Goal: Information Seeking & Learning: Understand process/instructions

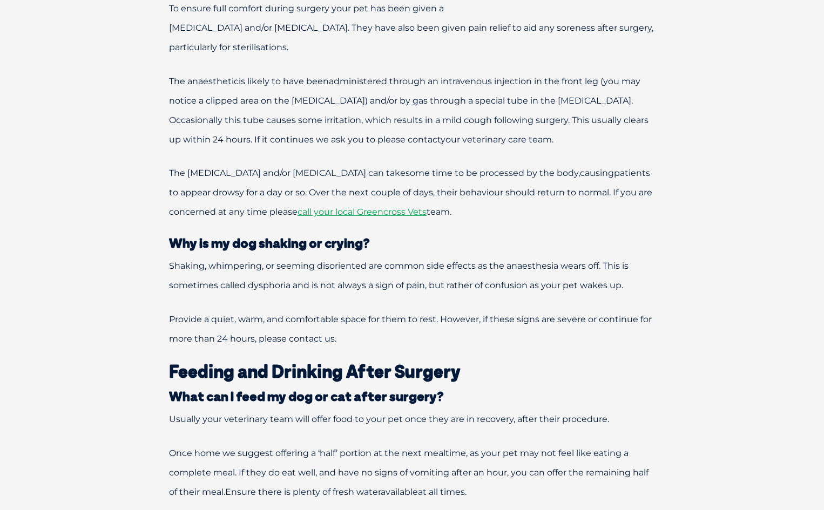
click at [276, 272] on p "Shaking, whimpering, or seeming disoriented are common side effects as the anae…" at bounding box center [412, 276] width 562 height 39
click at [277, 271] on span "Shaking, whimpering, or seeming disoriented are common side effects as the anae…" at bounding box center [399, 276] width 460 height 30
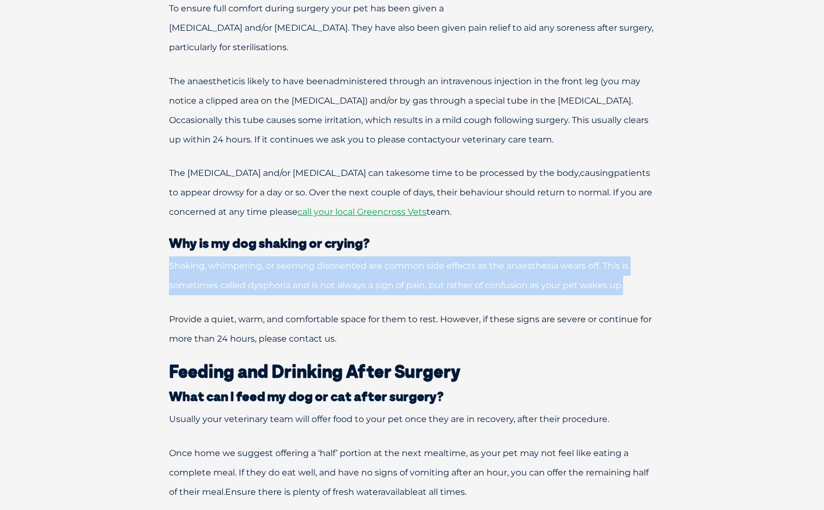
click at [277, 271] on span "Shaking, whimpering, or seeming disoriented are common side effects as the anae…" at bounding box center [399, 276] width 460 height 30
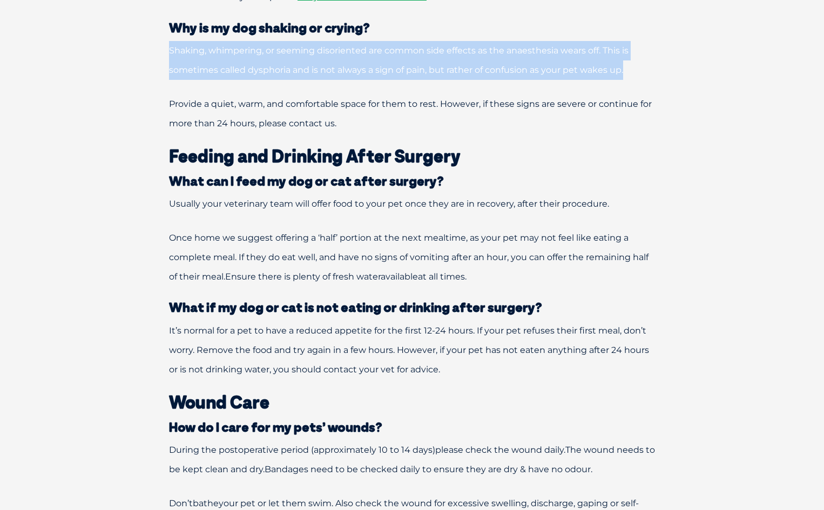
scroll to position [810, 0]
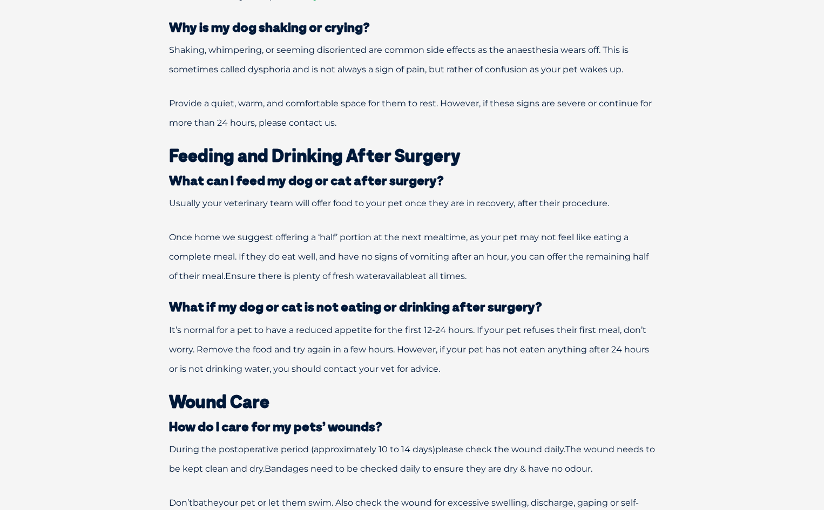
click at [282, 249] on p "Once home we suggest offering a ‘half’ portion at the next mealtime, as your pe…" at bounding box center [412, 257] width 562 height 58
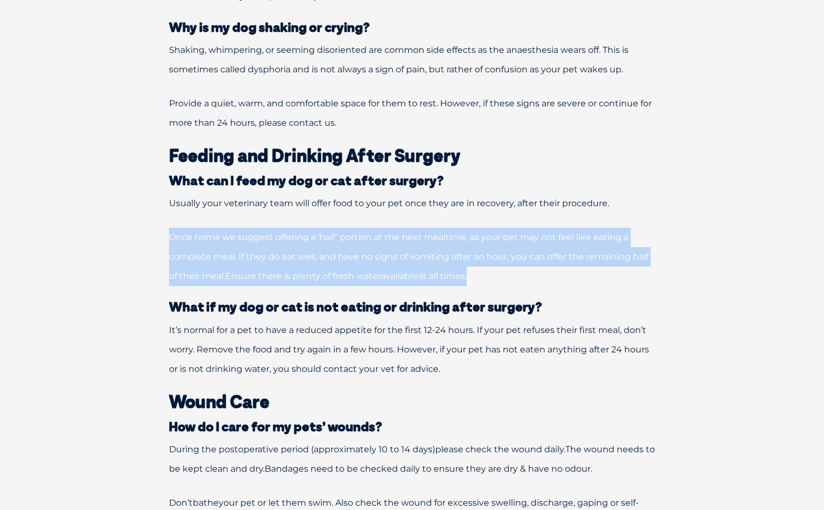
click at [282, 249] on p "Once home we suggest offering a ‘half’ portion at the next mealtime, as your pe…" at bounding box center [412, 257] width 562 height 58
click at [444, 267] on p "Once home we suggest offering a ‘half’ portion at the next mealtime, as your pe…" at bounding box center [412, 257] width 562 height 58
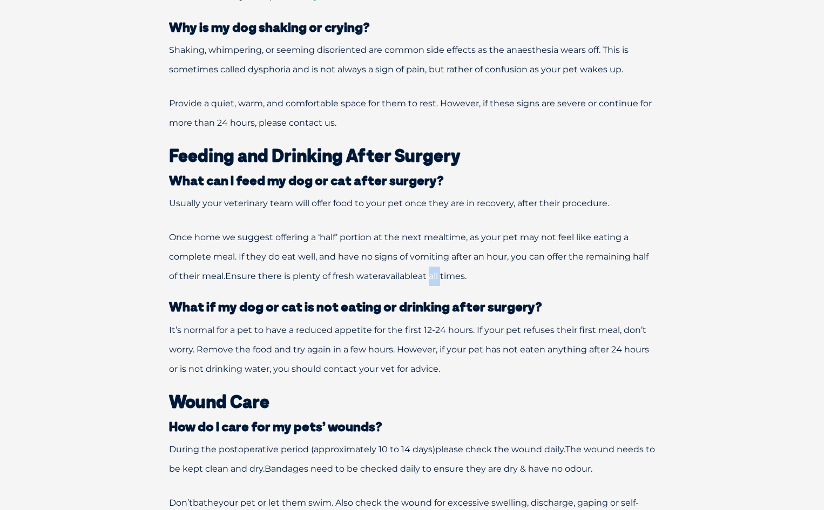
click at [445, 267] on p "Once home we suggest offering a ‘half’ portion at the next mealtime, as your pe…" at bounding box center [412, 257] width 562 height 58
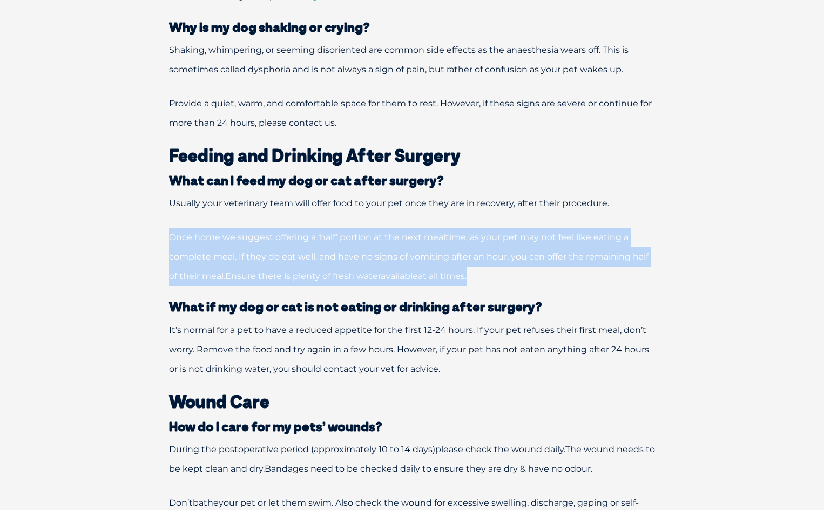
click at [445, 268] on p "Once home we suggest offering a ‘half’ portion at the next mealtime, as your pe…" at bounding box center [412, 257] width 562 height 58
click at [554, 267] on p "Once home we suggest offering a ‘half’ portion at the next mealtime, as your pe…" at bounding box center [412, 257] width 562 height 58
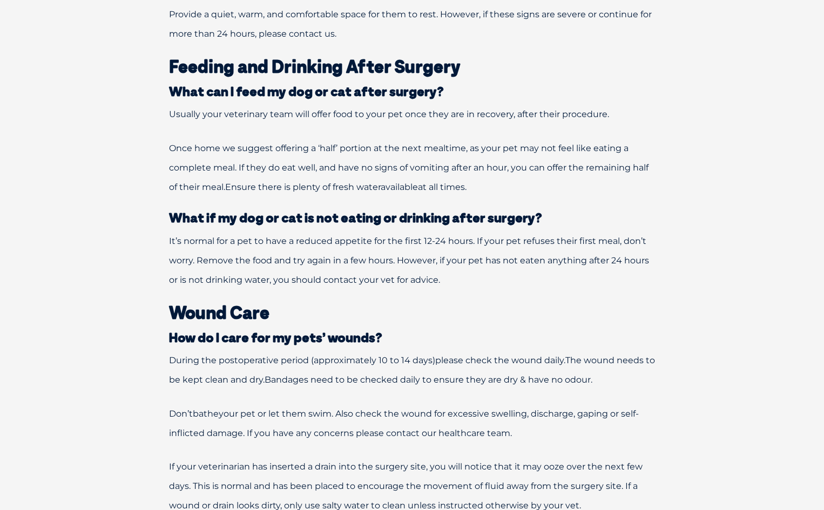
scroll to position [918, 0]
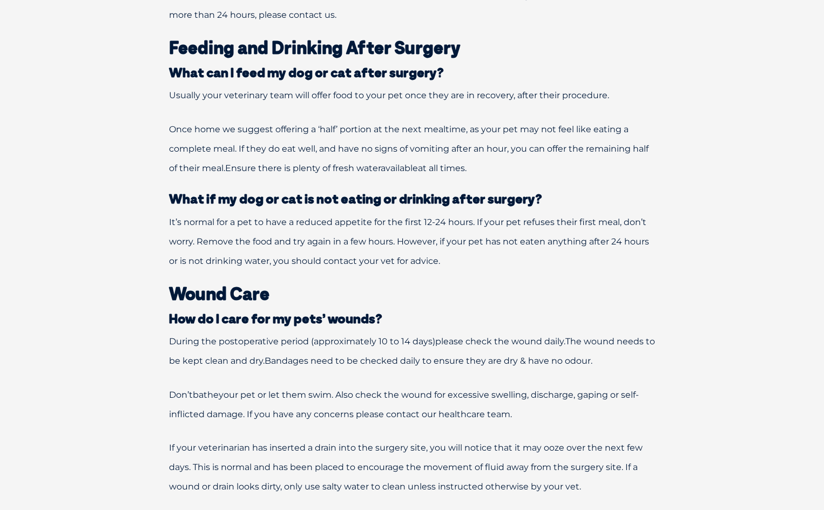
click at [564, 237] on span "It’s normal for a pet to have a reduced appetite for the first 12-24 hours. If …" at bounding box center [409, 241] width 480 height 49
click at [565, 237] on span "It’s normal for a pet to have a reduced appetite for the first 12-24 hours. If …" at bounding box center [409, 241] width 480 height 49
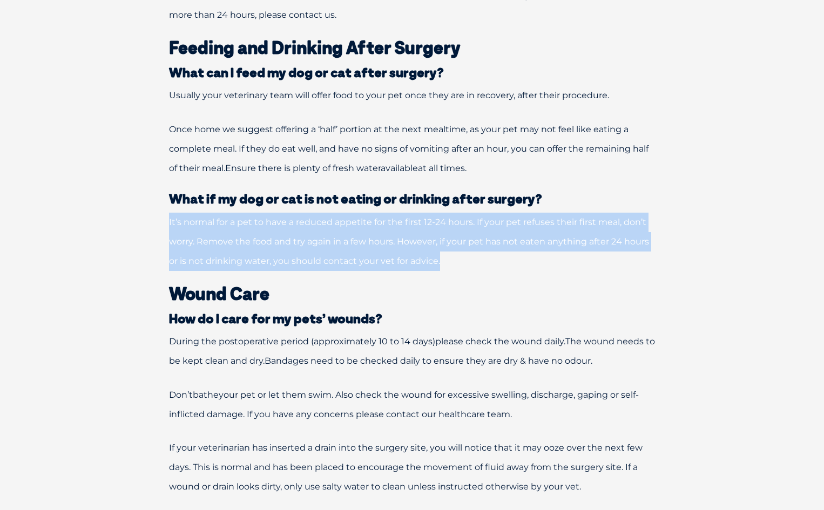
click at [565, 237] on span "It’s normal for a pet to have a reduced appetite for the first 12-24 hours. If …" at bounding box center [409, 241] width 480 height 49
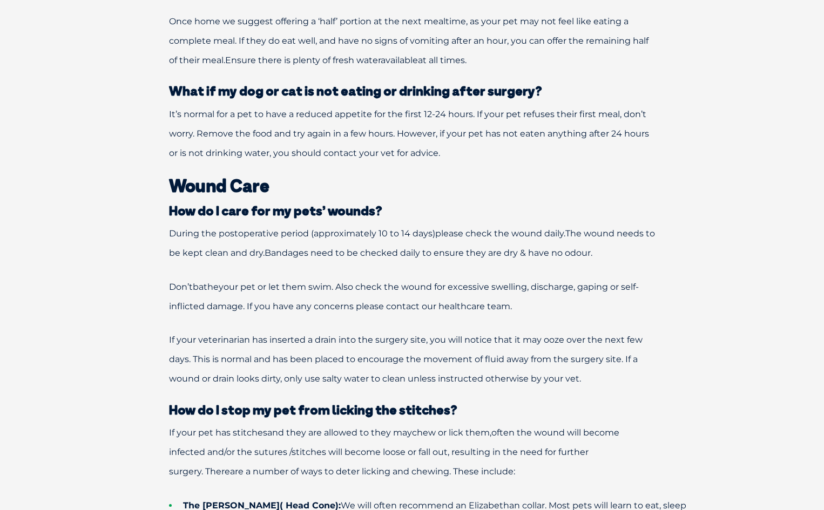
click at [512, 227] on p "During the postoperative period (approximately 10 to 14 days) please check the …" at bounding box center [412, 243] width 562 height 39
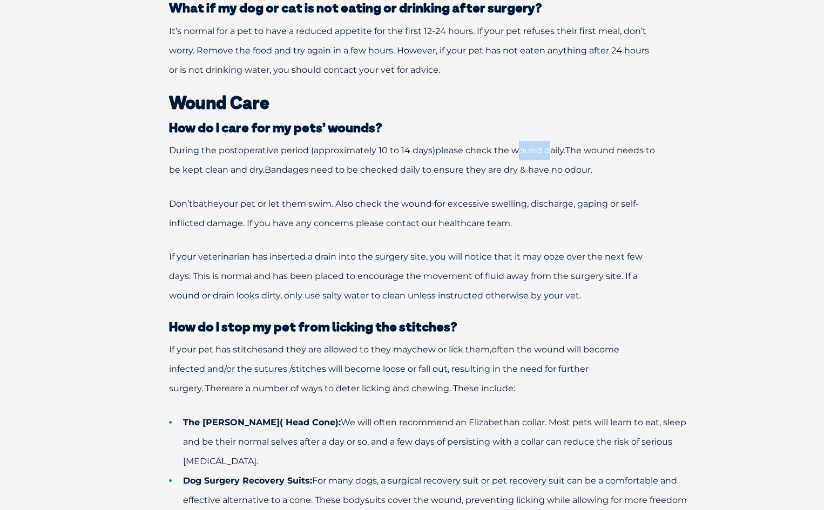
scroll to position [1242, 0]
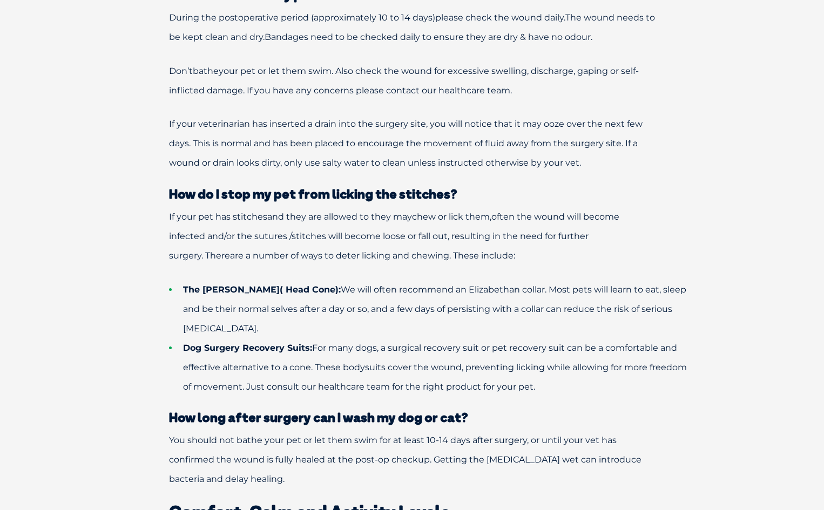
click at [466, 248] on p "If your pet has stitches and they are allowed to they may chew or lick them, of…" at bounding box center [412, 236] width 562 height 58
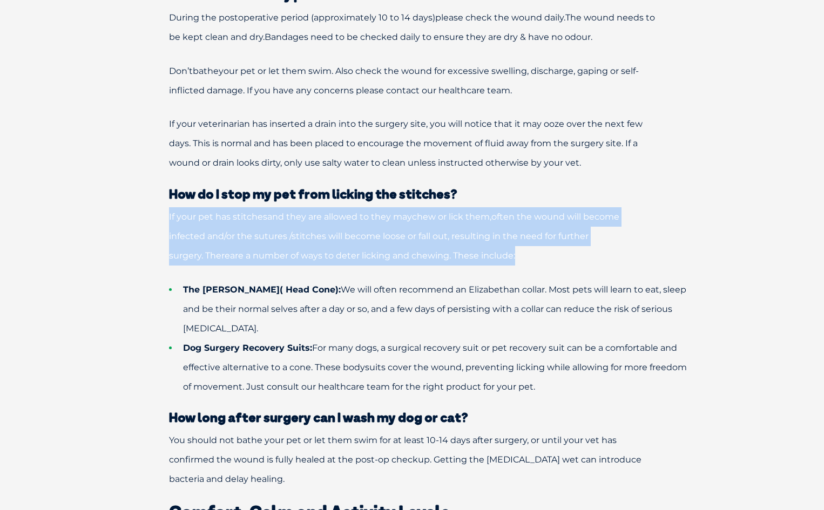
click at [466, 248] on p "If your pet has stitches and they are allowed to they may chew or lick them, of…" at bounding box center [412, 236] width 562 height 58
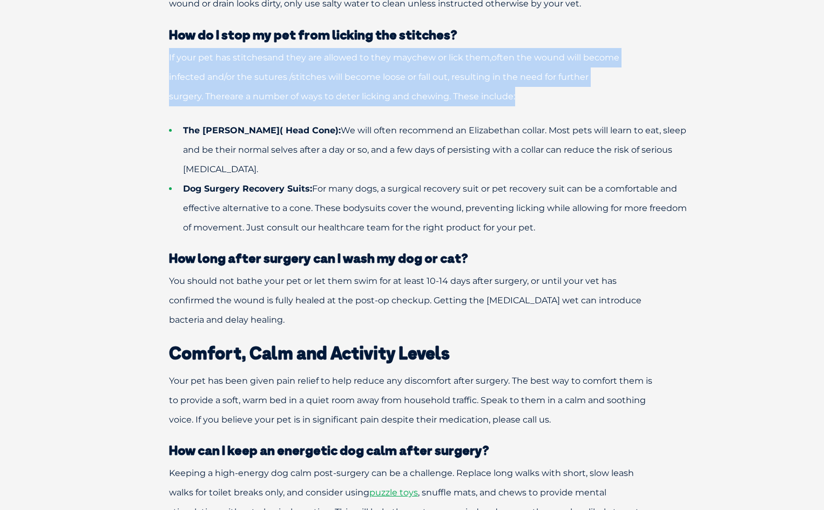
scroll to position [1404, 0]
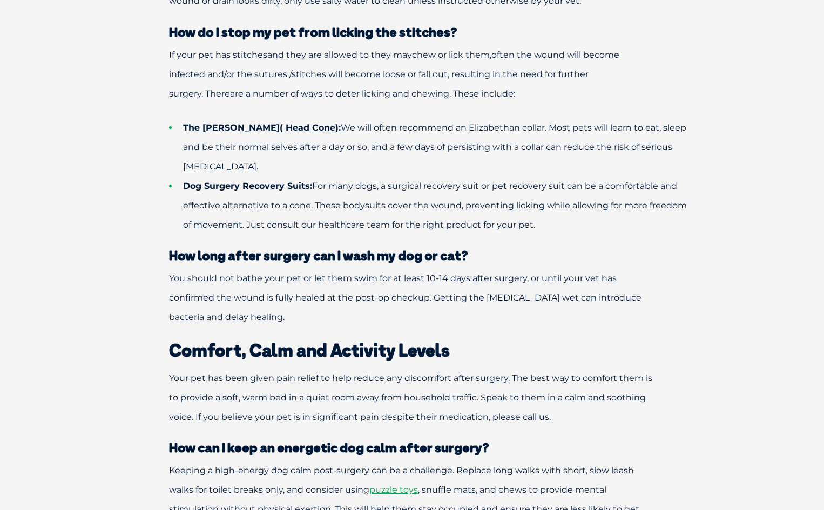
click at [459, 297] on span "You should not bathe your pet or let them swim for at least 10-14 days after su…" at bounding box center [405, 297] width 473 height 49
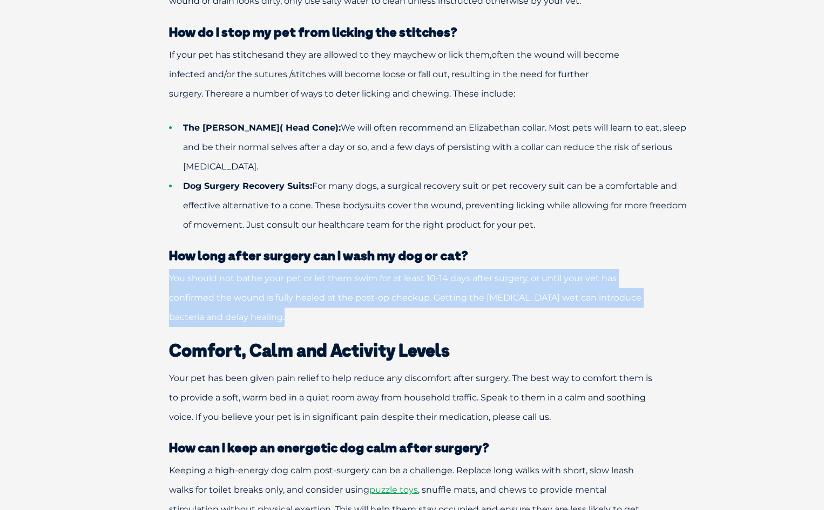
click at [459, 297] on span "You should not bathe your pet or let them swim for at least 10-14 days after su…" at bounding box center [405, 297] width 473 height 49
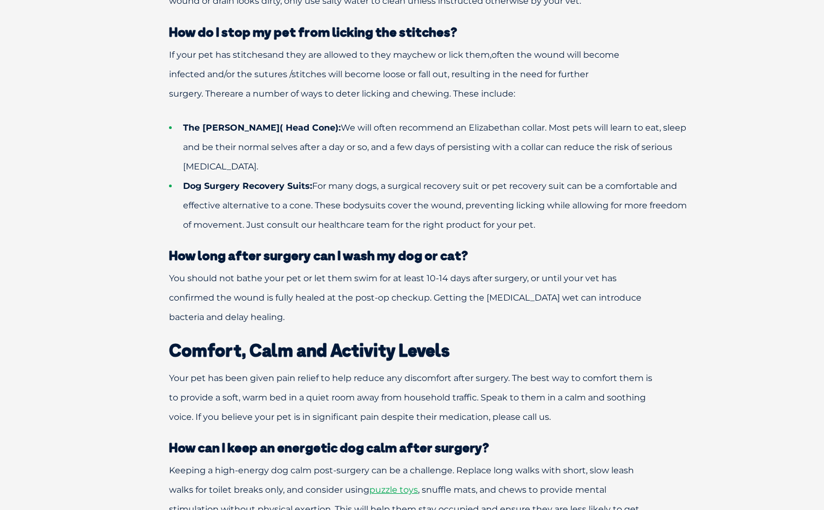
click at [467, 345] on h2 "Comfort, Calm and Activity Levels" at bounding box center [412, 350] width 562 height 17
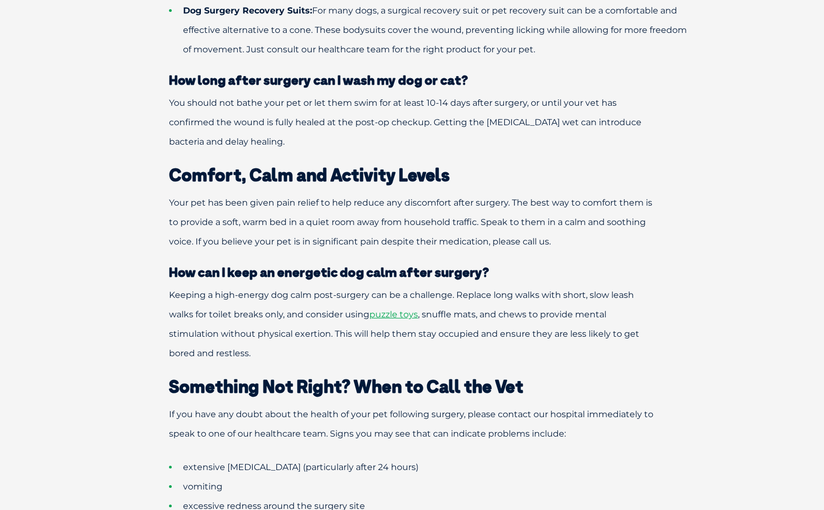
scroll to position [1620, 0]
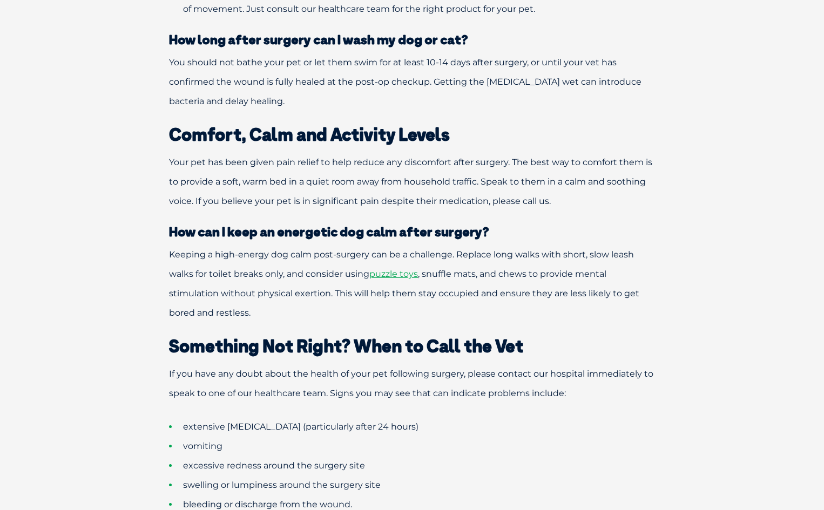
click at [480, 279] on span ", snuffle mats, and chews to provide mental stimulation without physical exerti…" at bounding box center [404, 293] width 470 height 49
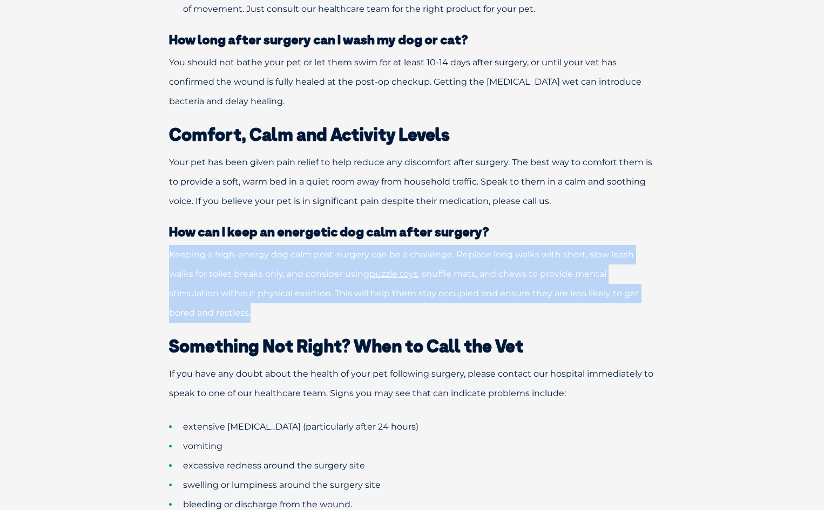
click at [480, 279] on span ", snuffle mats, and chews to provide mental stimulation without physical exerti…" at bounding box center [404, 293] width 470 height 49
click at [483, 271] on span ", snuffle mats, and chews to provide mental stimulation without physical exerti…" at bounding box center [404, 293] width 470 height 49
click at [483, 273] on span ", snuffle mats, and chews to provide mental stimulation without physical exerti…" at bounding box center [404, 293] width 470 height 49
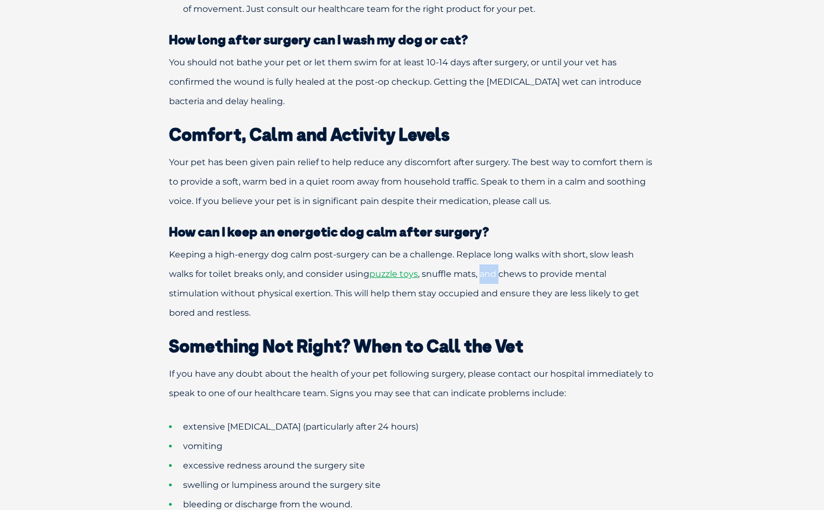
click at [483, 273] on span ", snuffle mats, and chews to provide mental stimulation without physical exerti…" at bounding box center [404, 293] width 470 height 49
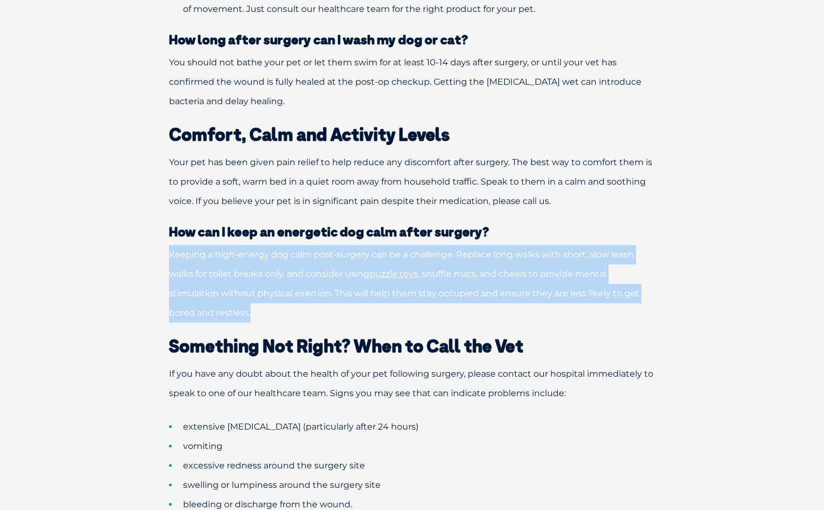
click at [483, 273] on span ", snuffle mats, and chews to provide mental stimulation without physical exerti…" at bounding box center [404, 293] width 470 height 49
click at [497, 240] on div "Caring For Your Pet After Surgery This guide is here to answer your most common…" at bounding box center [411, 15] width 583 height 2412
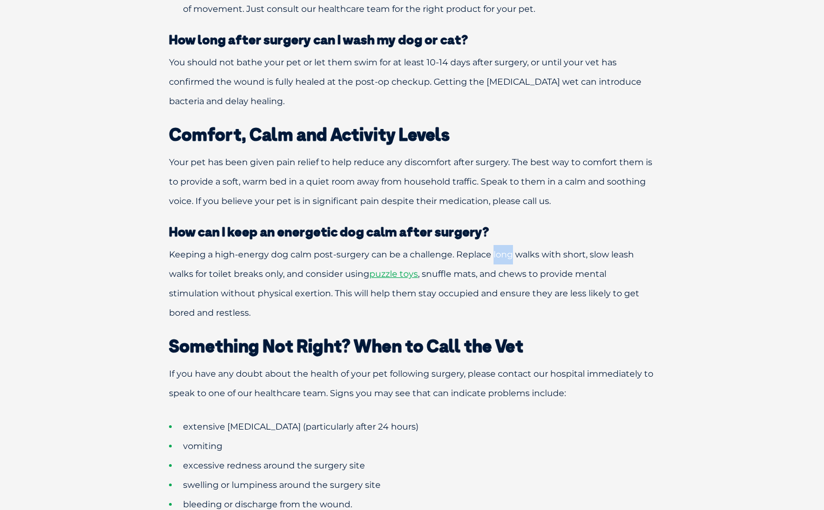
click at [498, 240] on div "Caring For Your Pet After Surgery This guide is here to answer your most common…" at bounding box center [411, 15] width 583 height 2412
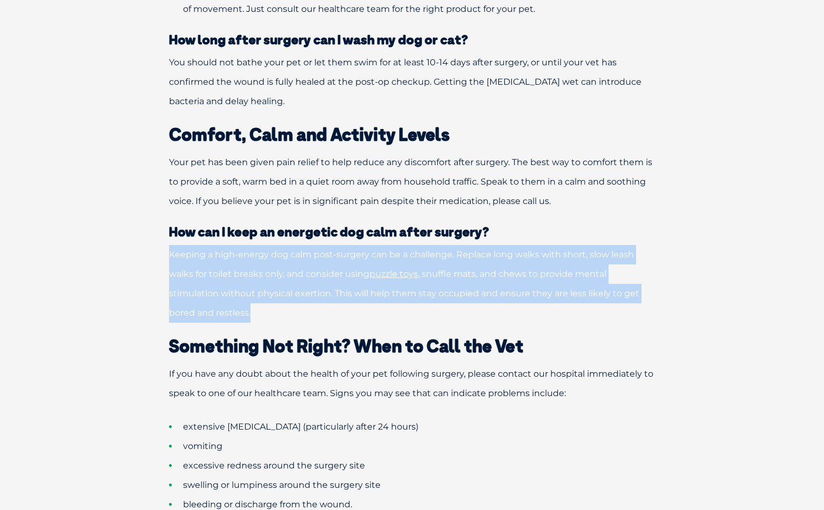
click at [498, 240] on div "Caring For Your Pet After Surgery This guide is here to answer your most common…" at bounding box center [411, 15] width 583 height 2412
click at [522, 322] on p "Keeping a high-energy dog calm post-surgery can be a challenge. Replace long wa…" at bounding box center [412, 284] width 562 height 78
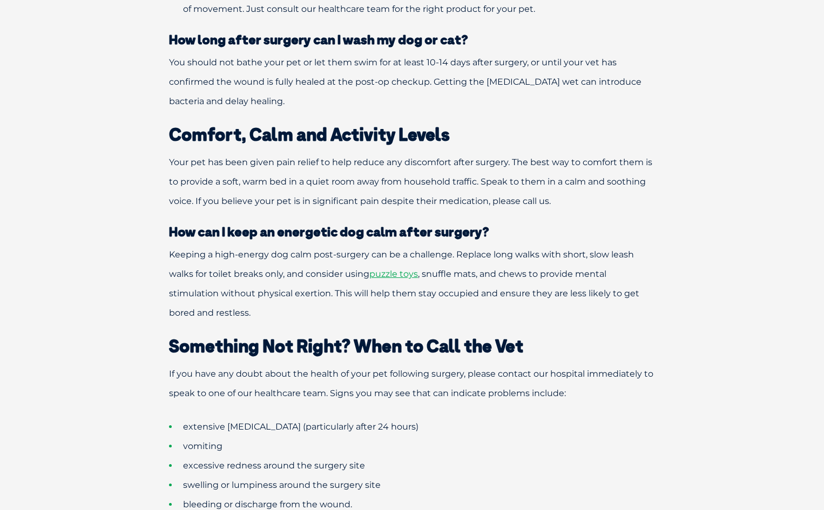
click at [500, 279] on p "Keeping a high-energy dog calm post-surgery can be a challenge. Replace long wa…" at bounding box center [412, 284] width 562 height 78
click at [500, 279] on span ", snuffle mats, and chews to provide mental stimulation without physical exerti…" at bounding box center [404, 293] width 470 height 49
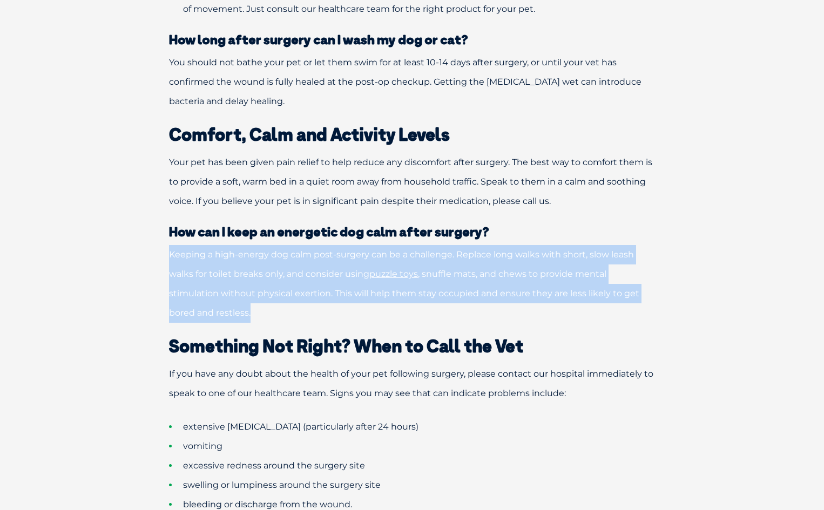
click at [500, 279] on span ", snuffle mats, and chews to provide mental stimulation without physical exerti…" at bounding box center [404, 293] width 470 height 49
click at [550, 270] on span ", snuffle mats, and chews to provide mental stimulation without physical exerti…" at bounding box center [404, 293] width 470 height 49
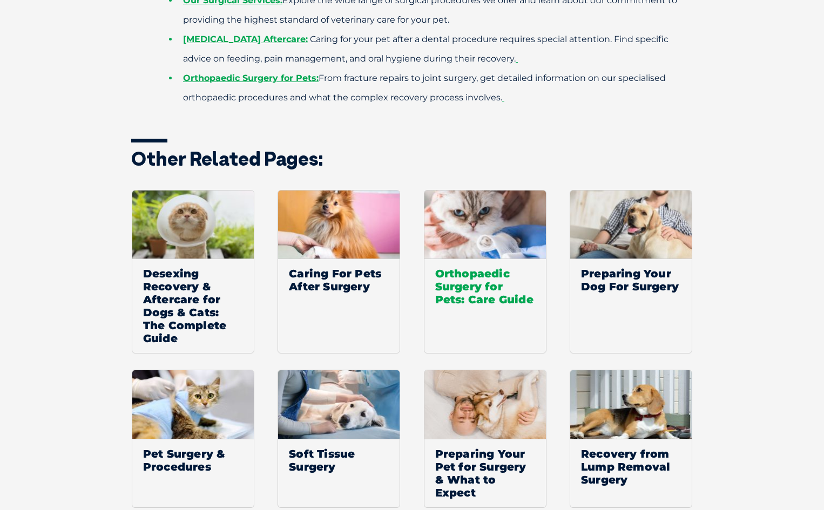
scroll to position [2323, 0]
